Goal: Transaction & Acquisition: Subscribe to service/newsletter

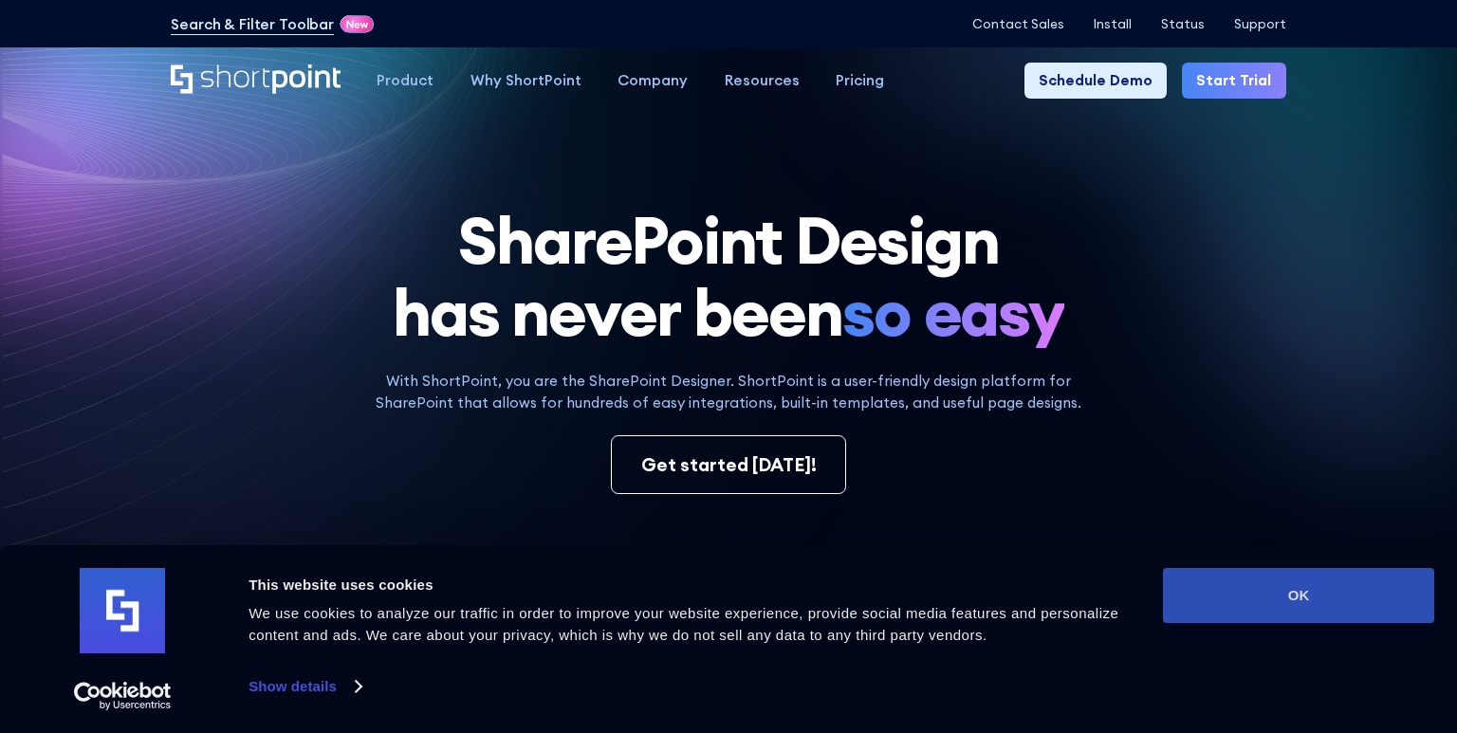
click at [1300, 608] on button "OK" at bounding box center [1298, 595] width 271 height 55
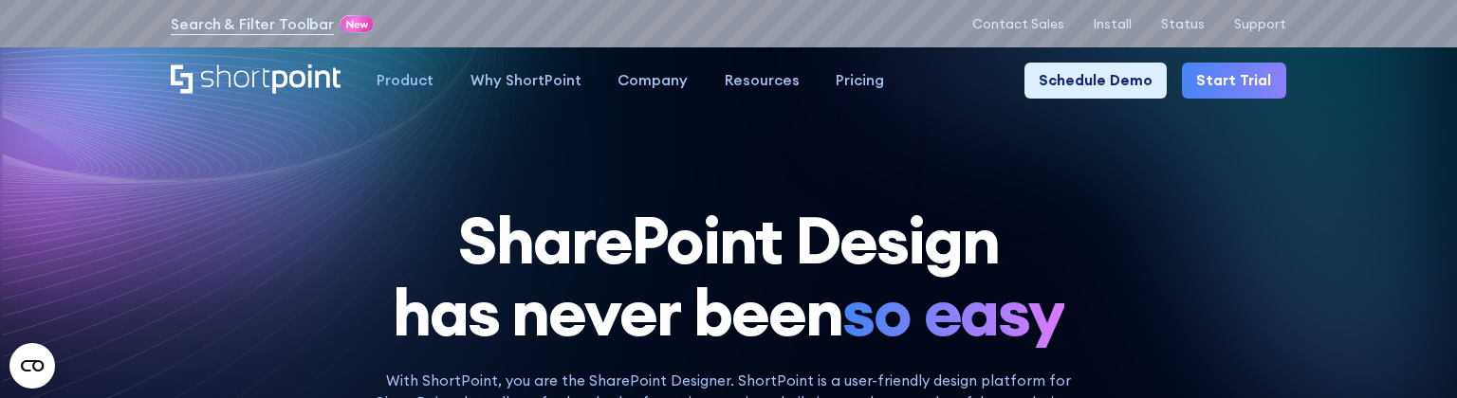
click at [1222, 72] on link "Start Trial" at bounding box center [1234, 81] width 104 height 36
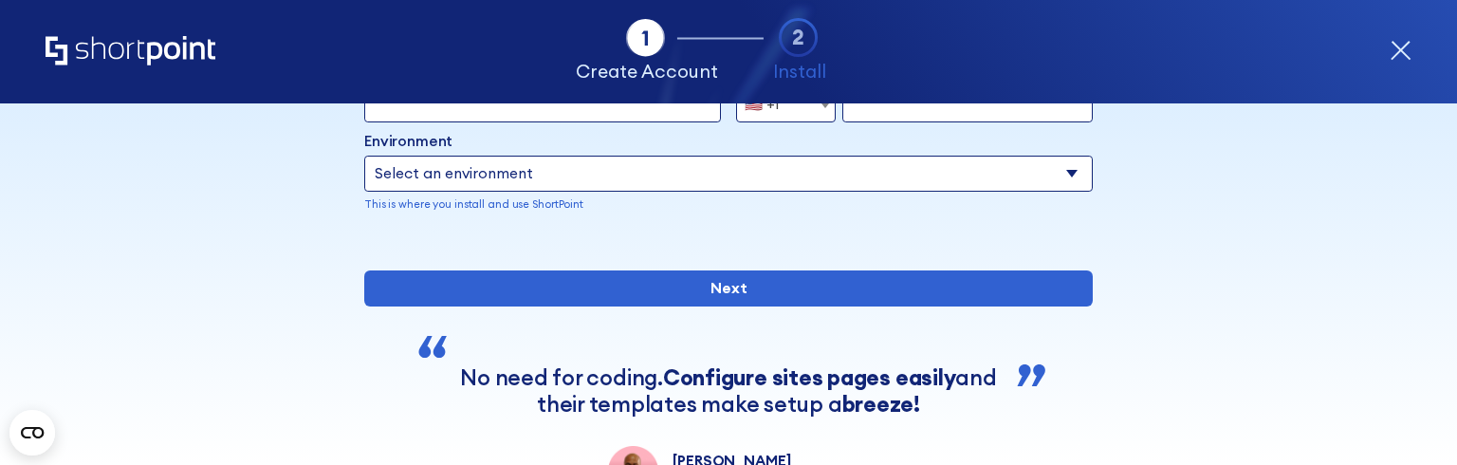
scroll to position [218, 0]
